Goal: Entertainment & Leisure: Consume media (video, audio)

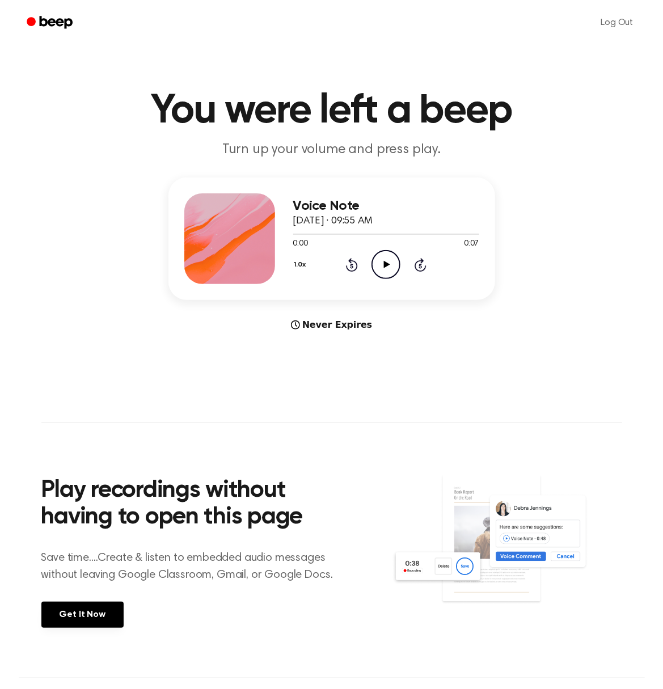
click at [383, 270] on icon "Play Audio" at bounding box center [385, 264] width 29 height 29
click at [384, 265] on icon at bounding box center [387, 264] width 6 height 7
click at [378, 270] on icon "Play Audio" at bounding box center [385, 264] width 29 height 29
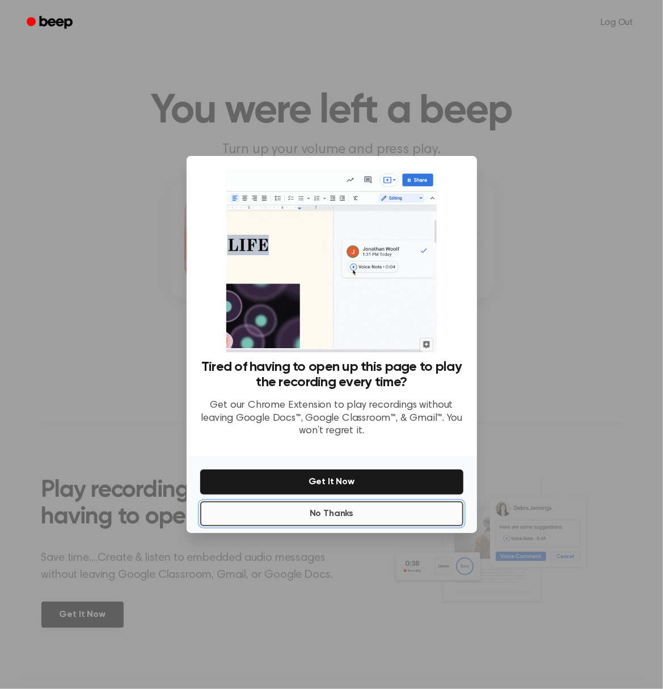
click at [331, 523] on button "No Thanks" at bounding box center [331, 513] width 263 height 25
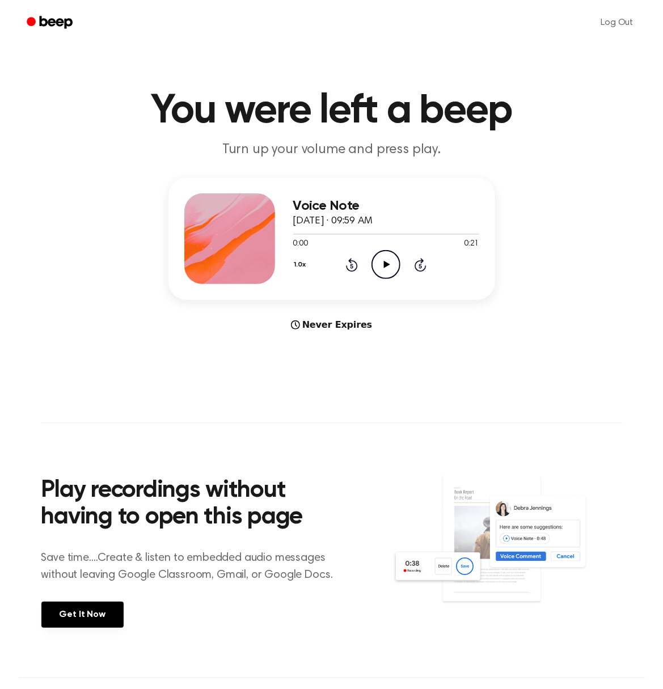
click at [386, 264] on icon at bounding box center [387, 264] width 6 height 7
click at [387, 265] on icon at bounding box center [387, 264] width 6 height 7
click at [394, 263] on icon "Play Audio" at bounding box center [385, 264] width 29 height 29
